Goal: Task Accomplishment & Management: Use online tool/utility

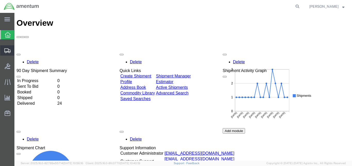
click at [0, 0] on span "Create from Template" at bounding box center [0, 0] width 0 height 0
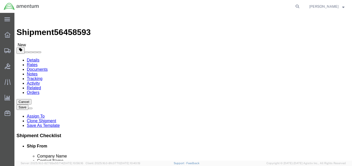
select select "49943"
select select "49947"
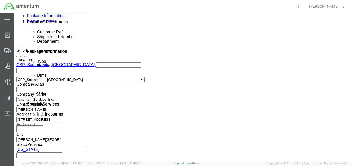
scroll to position [301, 0]
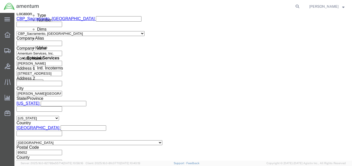
click input "N617GC"
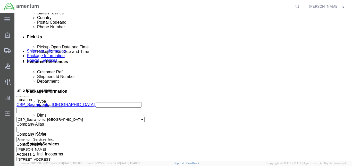
scroll to position [344, 0]
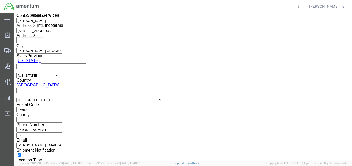
type input "N243GC"
click button "Continue"
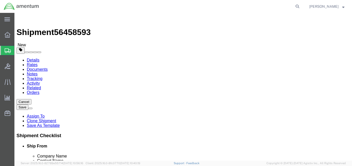
click select "Select BCK Boxes Bale(s) Basket(s) Bolt(s) Bottle(s) Buckets Bulk Bundle(s) Can…"
select select "CASE"
click select "Select BCK Boxes Bale(s) Basket(s) Bolt(s) Bottle(s) Buckets Bulk Bundle(s) Can…"
click button "Add package"
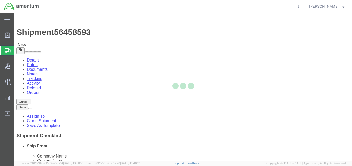
select select "CASE"
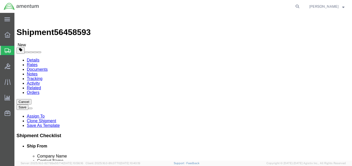
click select "Select BCK Boxes Bale(s) Basket(s) Bolt(s) Bottle(s) Buckets Bulk Bundle(s) Can…"
select select "CASE"
click select "Select BCK Boxes Bale(s) Basket(s) Bolt(s) Bottle(s) Buckets Bulk Bundle(s) Can…"
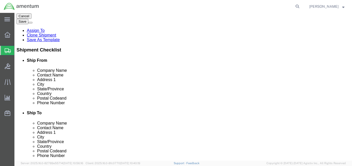
scroll to position [43, 0]
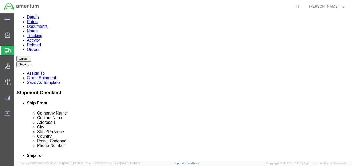
click input "6.00"
type input "6"
type input "82"
click div "Ship. t°"
click input "16.00"
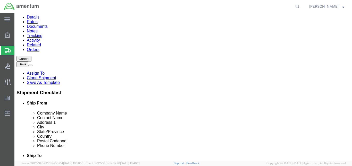
type input "30.00"
click input "12.00"
type input "24.00"
click input "8.00"
type input "20.00"
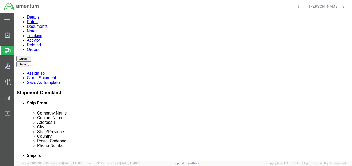
click dd "1.00 Each"
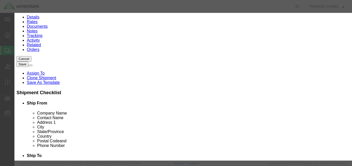
click input "MAPPING COMPONENT"
type input "M"
type input "SEARCH LIGHT WITH HCU"
click input "3000.00"
type input "40000.00"
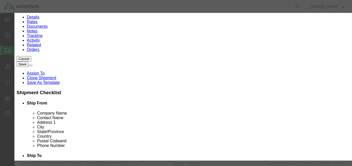
click button "Save & Close"
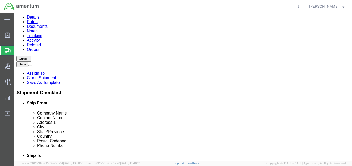
click input "0.00"
type input "41.00"
click input "text"
type input "24"
click input "text"
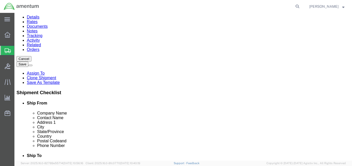
type input "18"
click input "text"
type input "18"
click input "18"
type input "15"
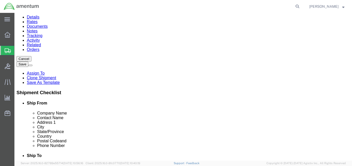
click link "Add Content"
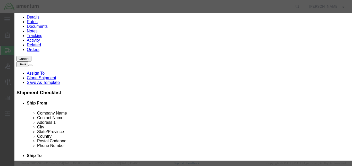
click input "text"
type input "PCIU"
click h3 "Add content"
click input "0"
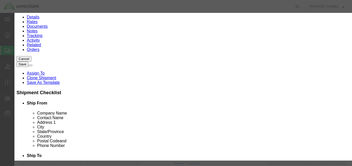
type input "01"
click input "text"
type input "15000.00"
click select "Select 50 55 60 65 70 85 92.5 100 125 175 250 300 400"
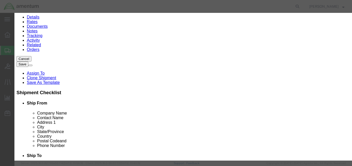
click button "Save & Close"
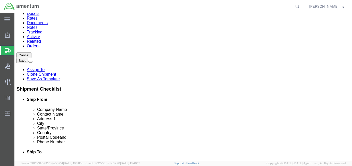
scroll to position [86, 0]
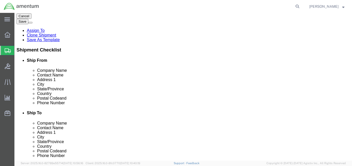
click button "Rate Shipment"
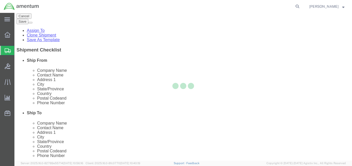
scroll to position [0, 0]
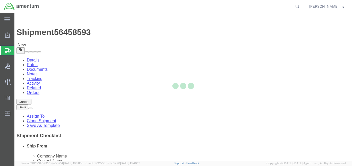
select select "49943"
select select "49947"
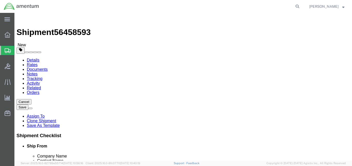
scroll to position [12, 0]
click at [35, 58] on link "Details" at bounding box center [33, 60] width 13 height 4
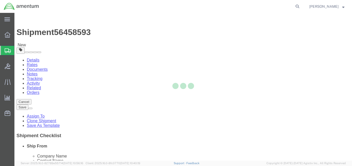
select select "49943"
select select "49947"
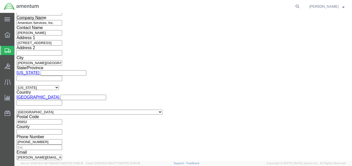
scroll to position [358, 0]
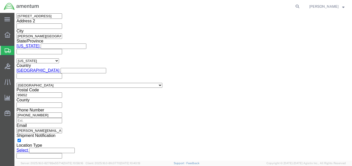
click button "Continue"
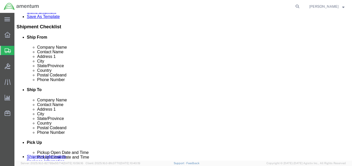
scroll to position [123, 0]
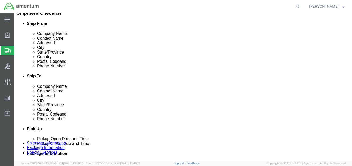
click button "Rate Shipment"
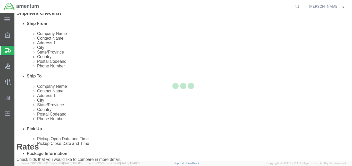
scroll to position [0, 0]
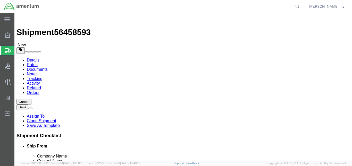
click at [23, 18] on img at bounding box center [20, 18] width 6 height 6
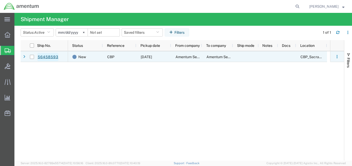
click at [49, 57] on link "56458593" at bounding box center [47, 57] width 21 height 8
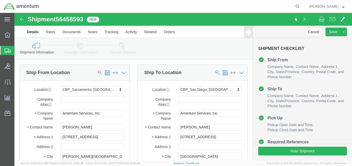
select select "49943"
select select "49947"
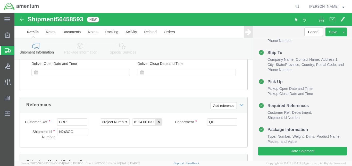
scroll to position [215, 0]
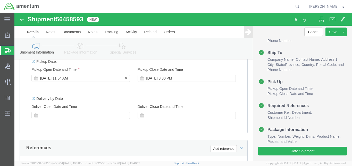
click icon
click label "Deliver Open Date and Time"
click icon
click div
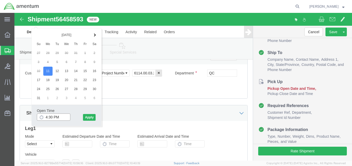
scroll to position [294, 0]
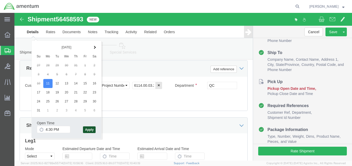
click button "Apply"
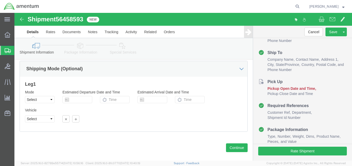
scroll to position [358, 0]
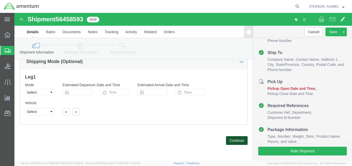
click button "Continue"
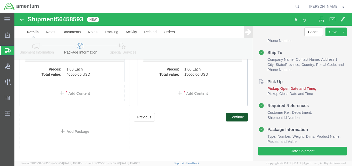
scroll to position [109, 0]
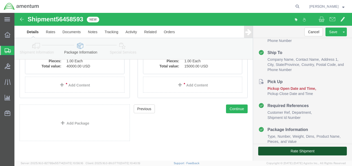
click button "Rate Shipment"
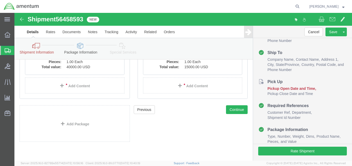
scroll to position [136, 0]
click button "Previous"
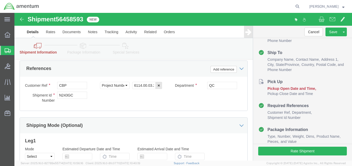
scroll to position [257, 0]
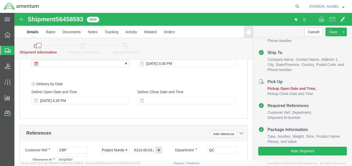
click div
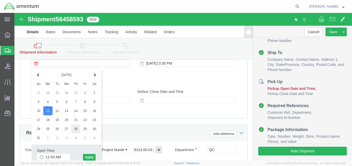
scroll to position [300, 0]
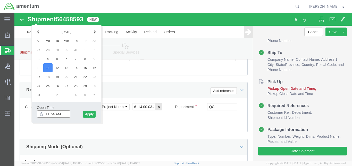
click input "11:54 AM"
type input "3:00 PM"
click button "Apply"
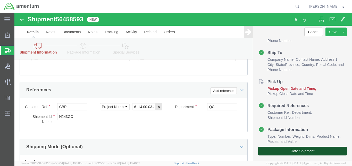
click button "Rate Shipment"
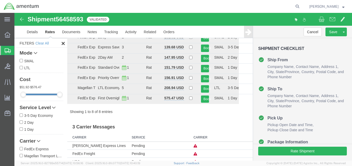
scroll to position [3, 0]
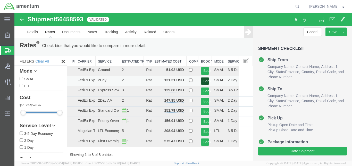
click at [201, 81] on button "Book" at bounding box center [205, 81] width 8 height 7
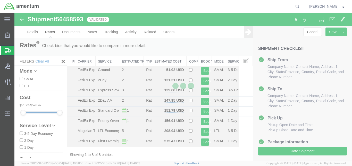
scroll to position [0, 0]
